Goal: Navigation & Orientation: Find specific page/section

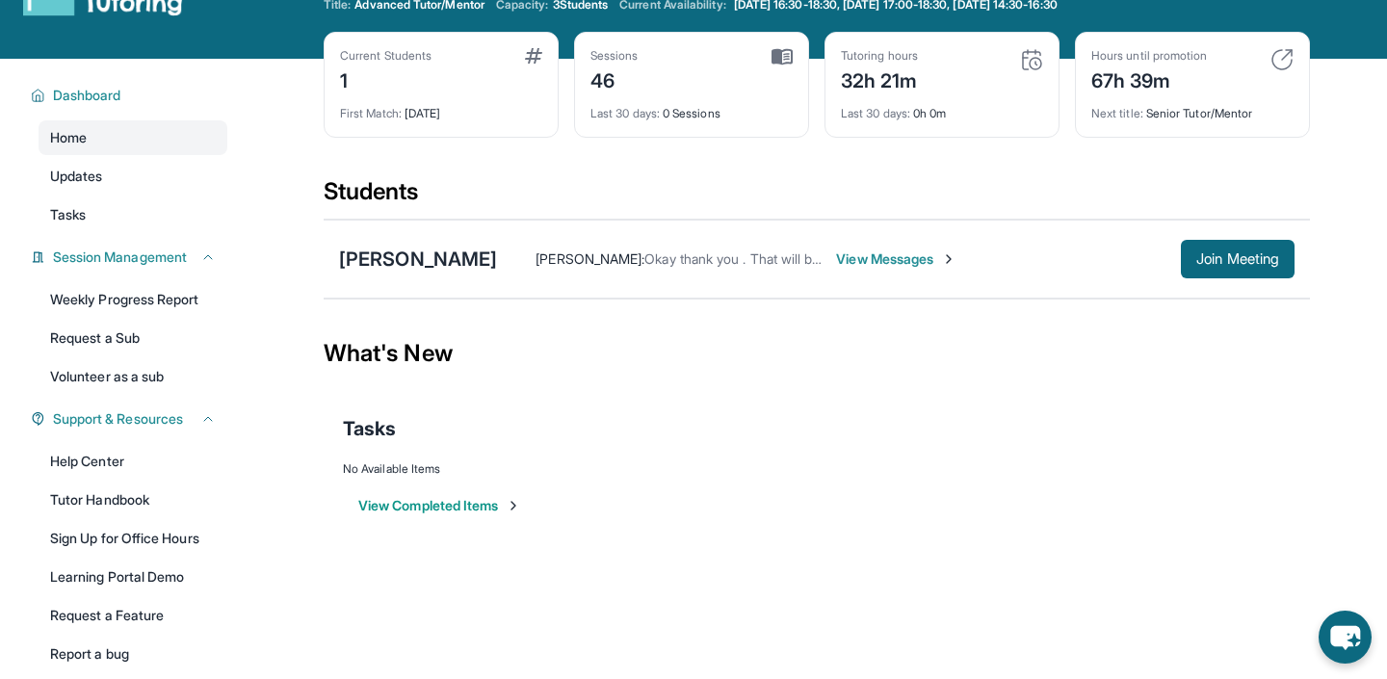
scroll to position [63, 0]
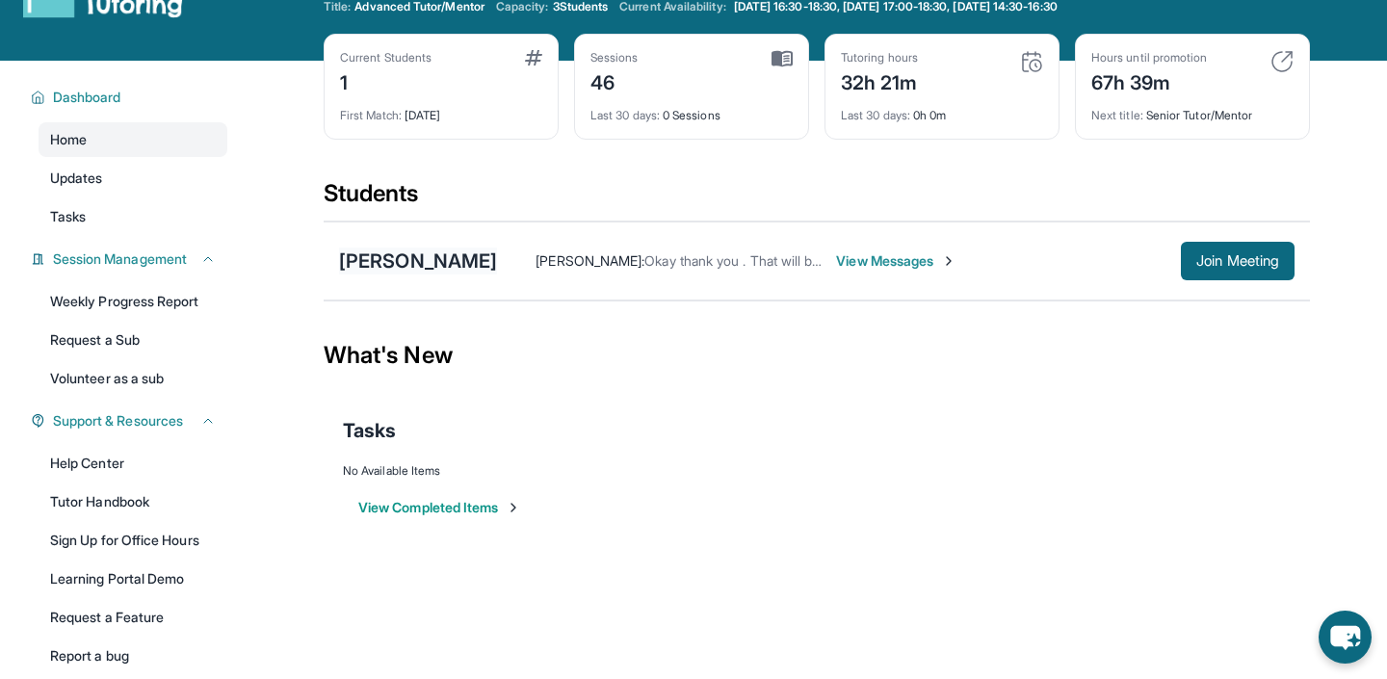
click at [375, 271] on div "[PERSON_NAME]" at bounding box center [418, 261] width 158 height 27
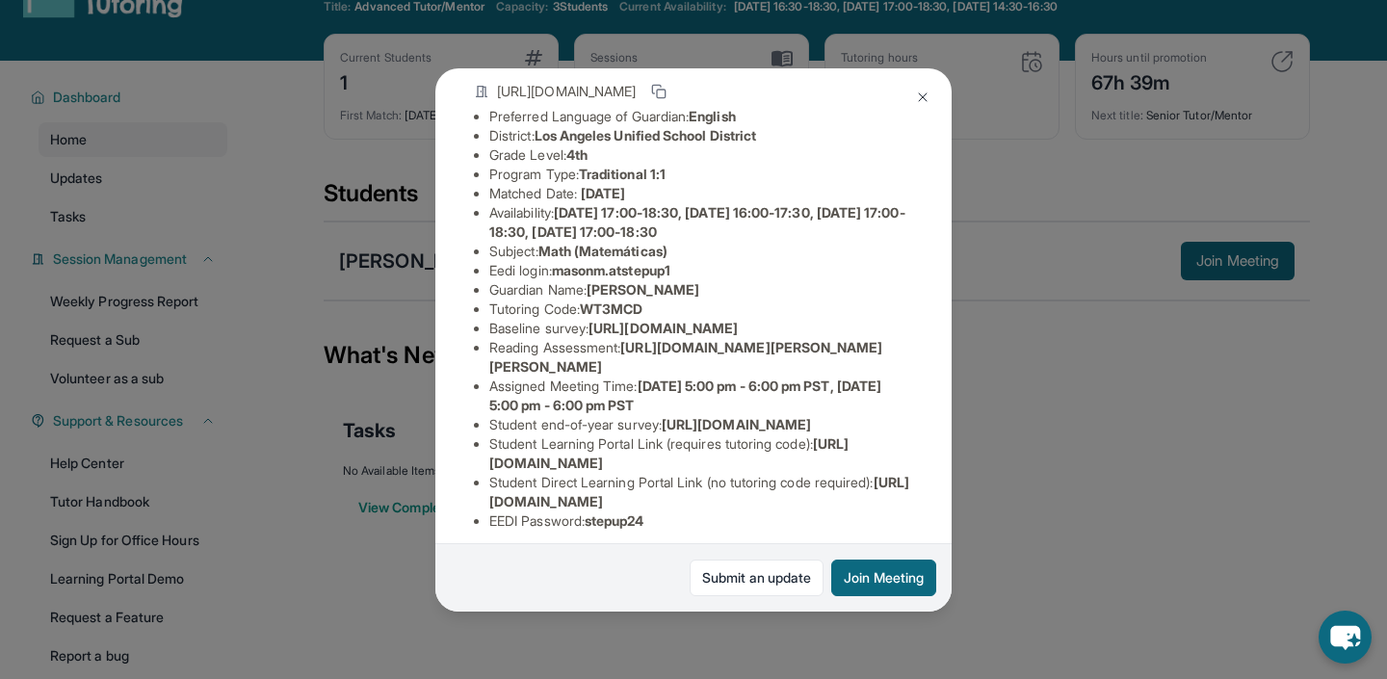
scroll to position [140, 672]
drag, startPoint x: 489, startPoint y: 363, endPoint x: 925, endPoint y: 395, distance: 436.7
click at [925, 395] on div "[PERSON_NAME] Guardian: [PERSON_NAME] Student Information [URL][DOMAIN_NAME] Pr…" at bounding box center [694, 339] width 516 height 543
copy span "[URL][DOMAIN_NAME]"
click at [936, 93] on button at bounding box center [923, 97] width 39 height 39
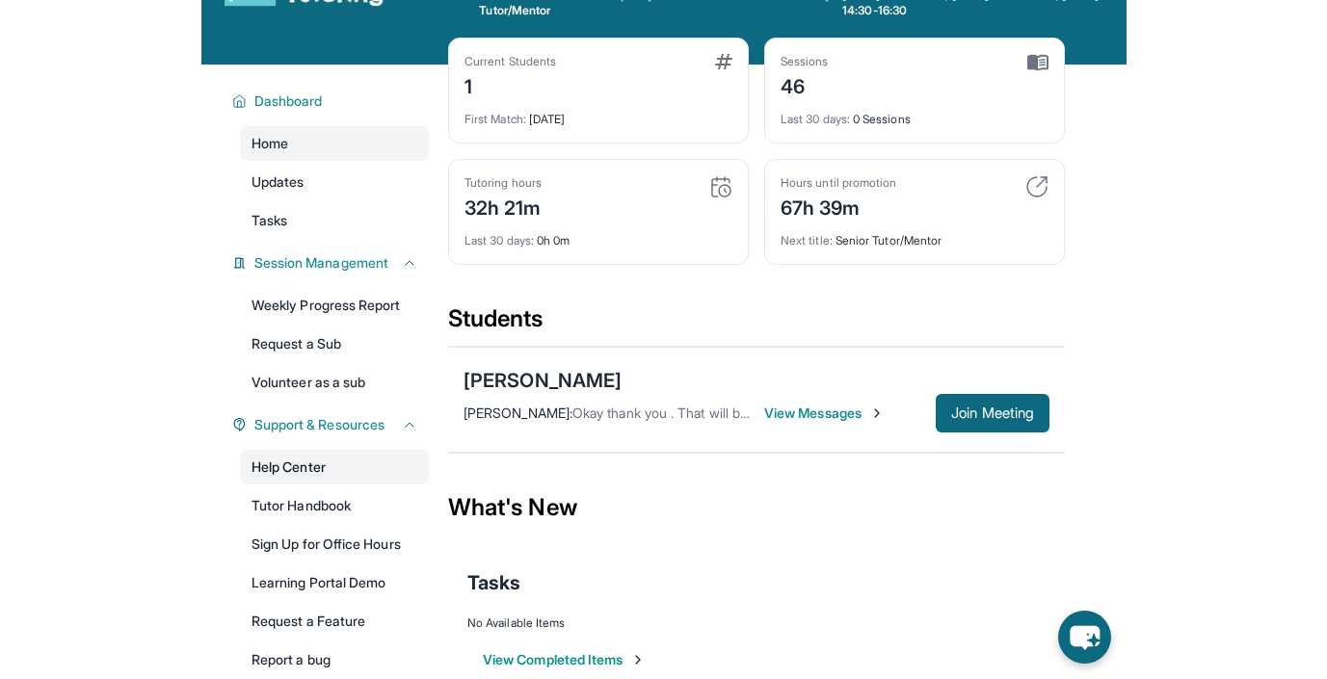
scroll to position [95, 0]
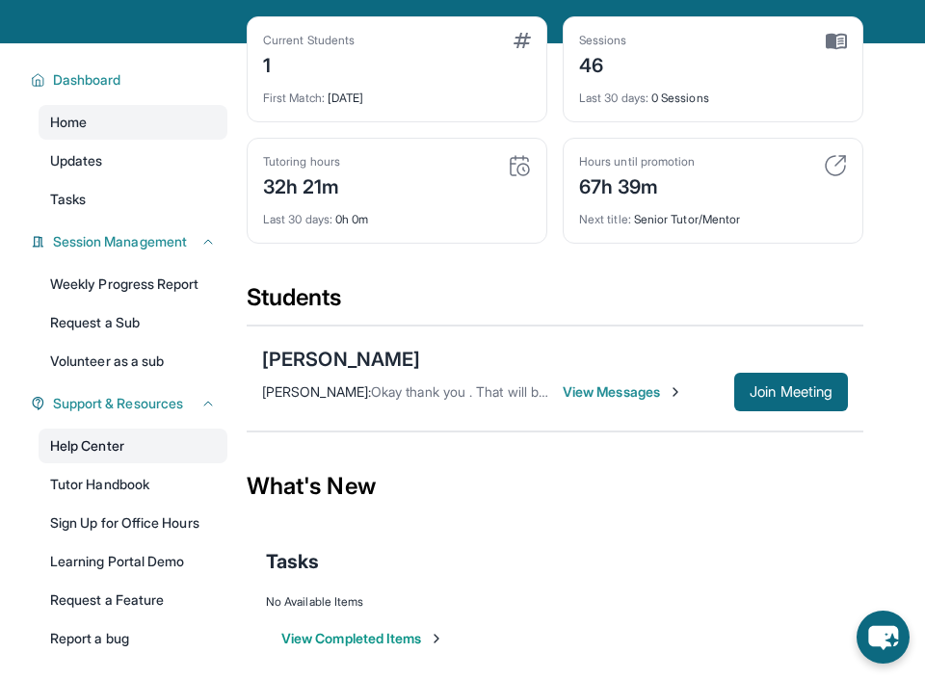
click at [98, 451] on link "Help Center" at bounding box center [133, 446] width 189 height 35
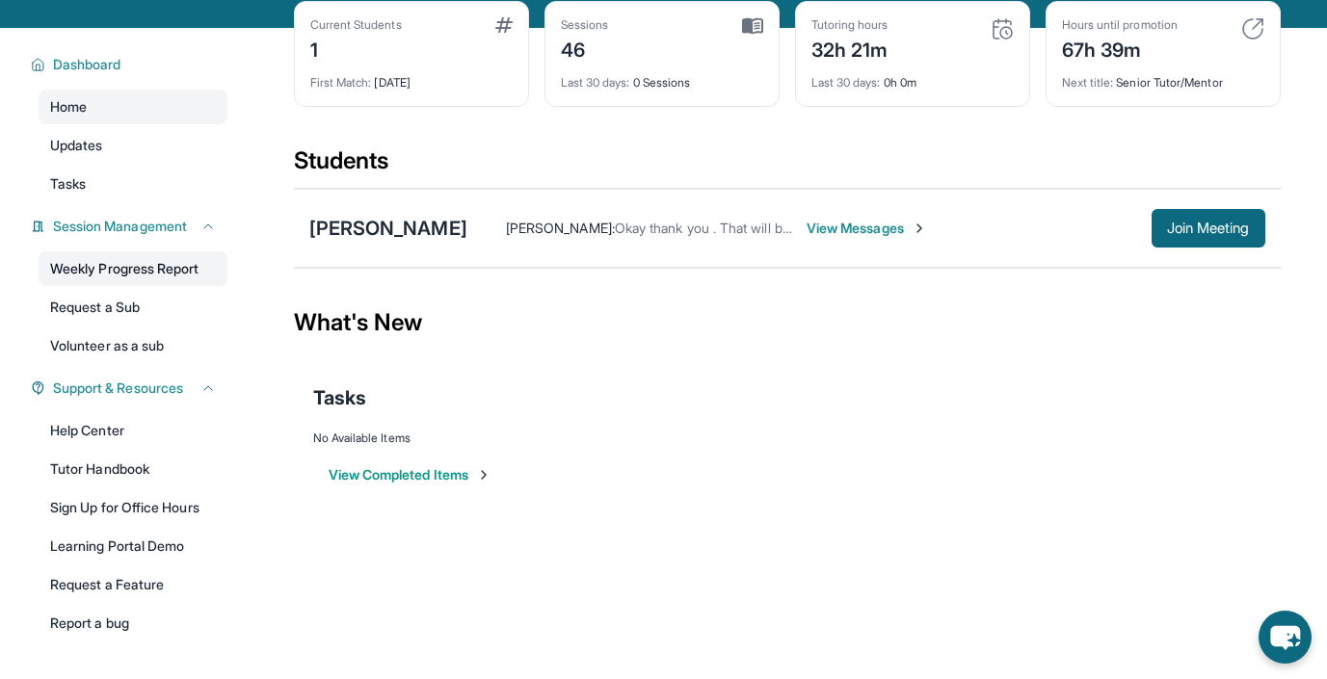
click at [118, 267] on link "Weekly Progress Report" at bounding box center [133, 268] width 189 height 35
click at [128, 470] on link "Tutor Handbook" at bounding box center [133, 469] width 189 height 35
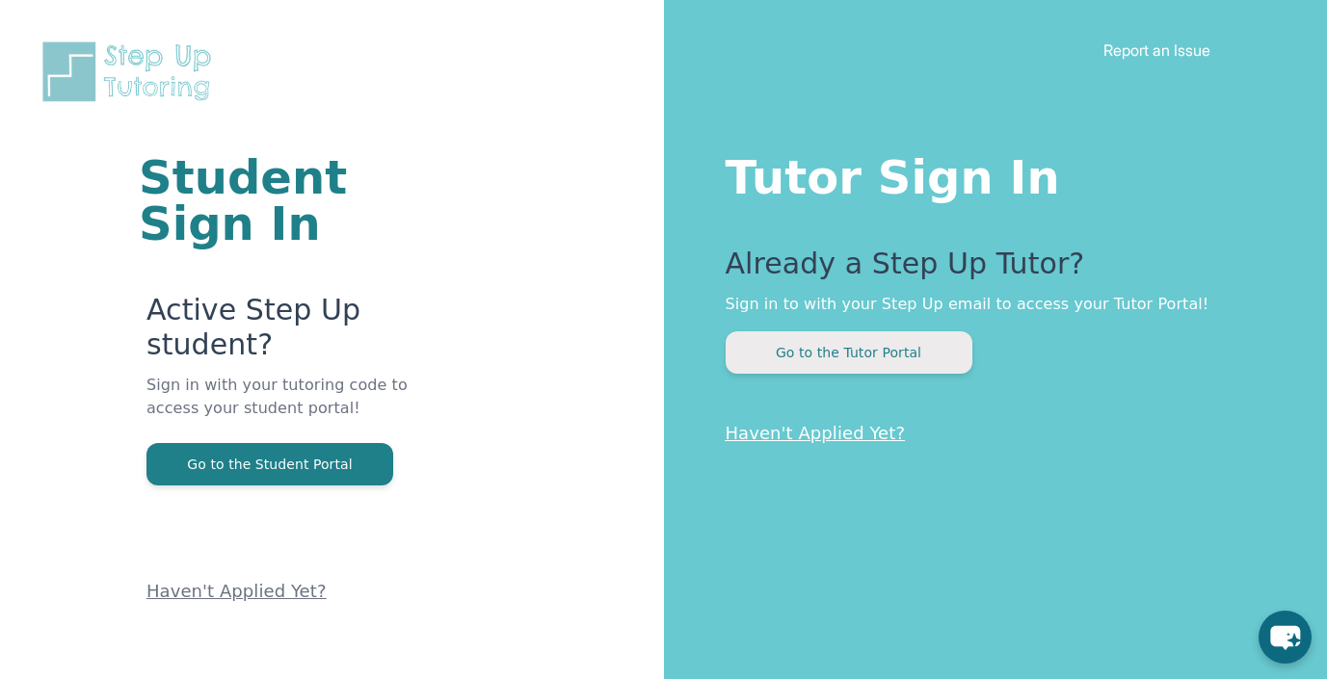
click at [861, 357] on button "Go to the Tutor Portal" at bounding box center [849, 352] width 247 height 42
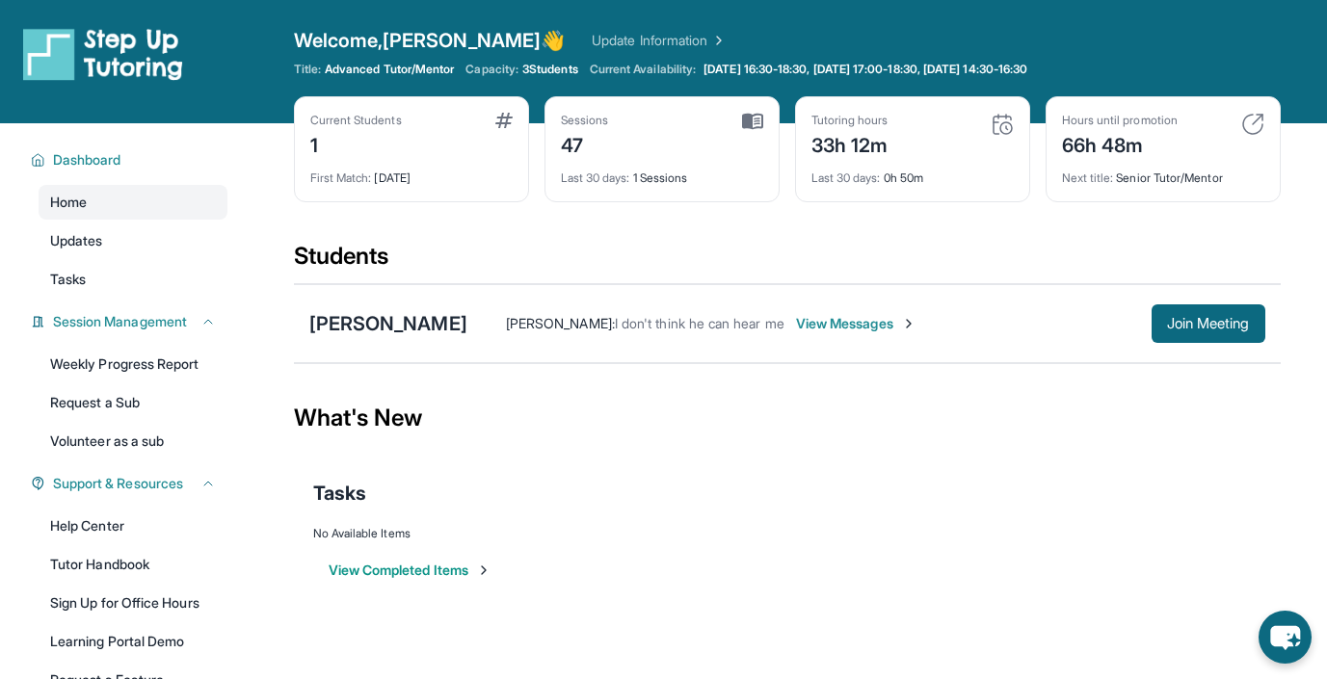
click at [1001, 118] on img at bounding box center [1002, 124] width 23 height 23
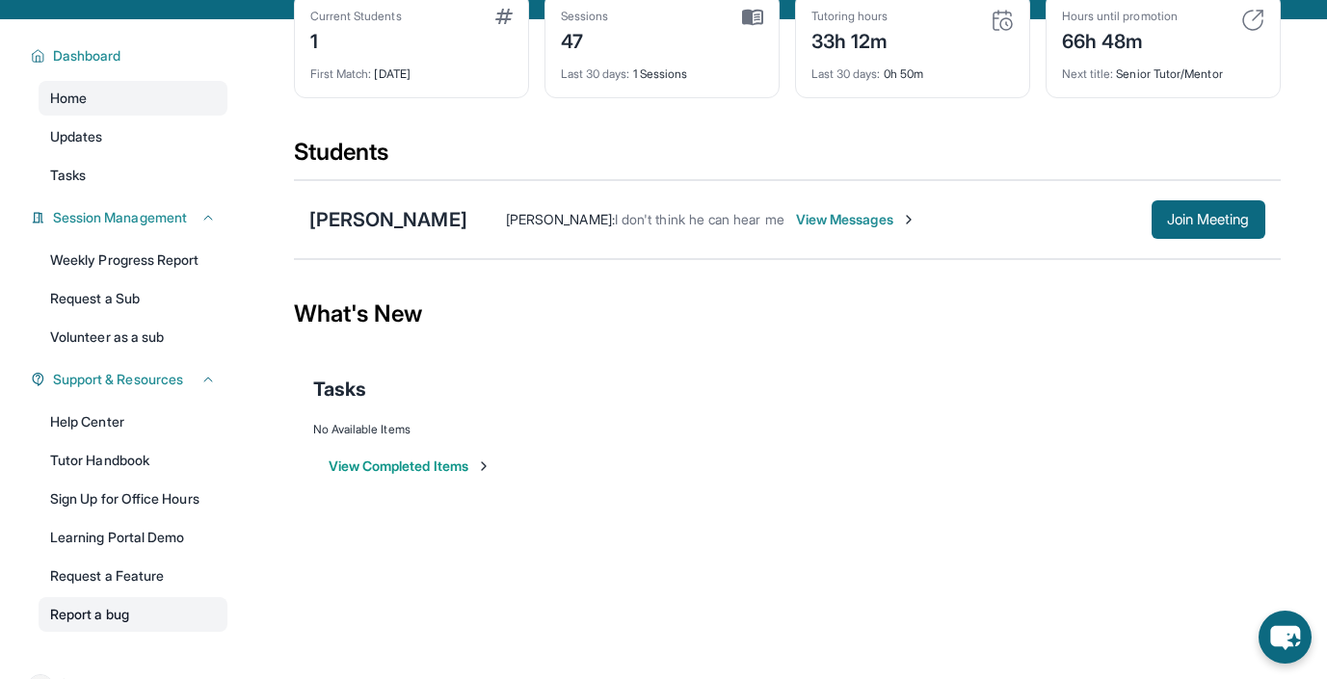
scroll to position [153, 0]
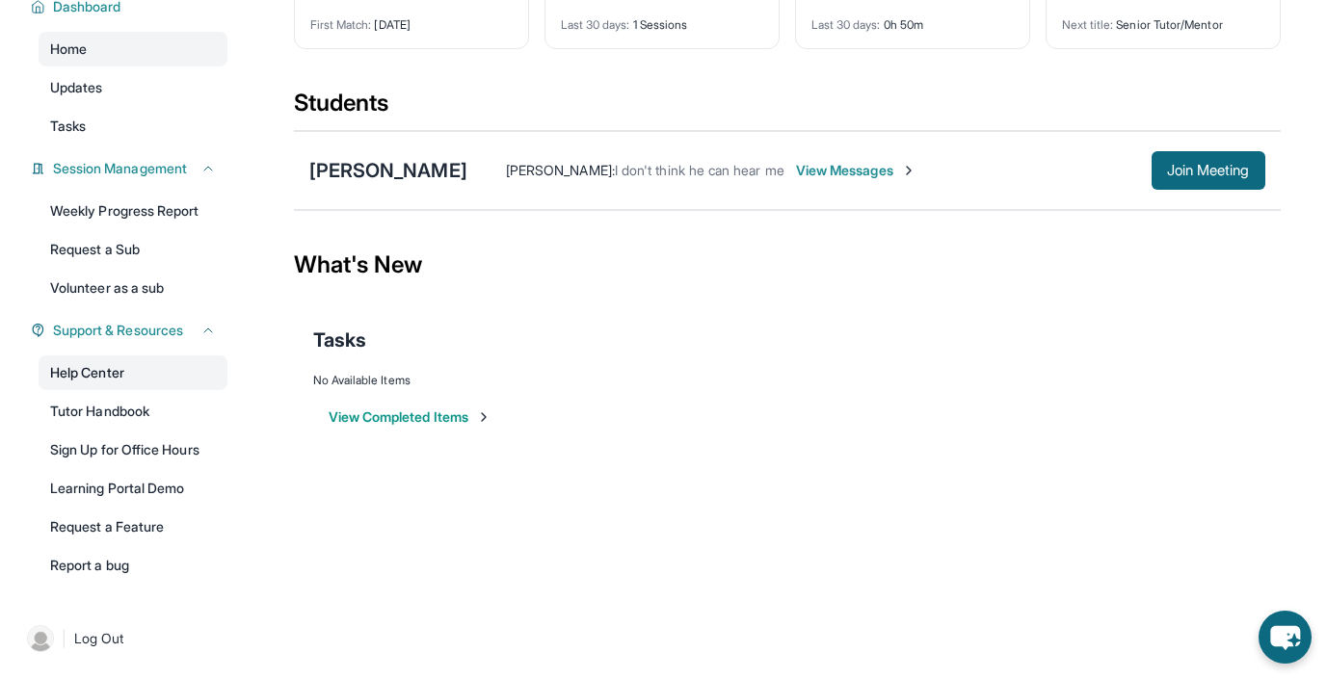
click at [115, 375] on link "Help Center" at bounding box center [133, 373] width 189 height 35
